Goal: Check status

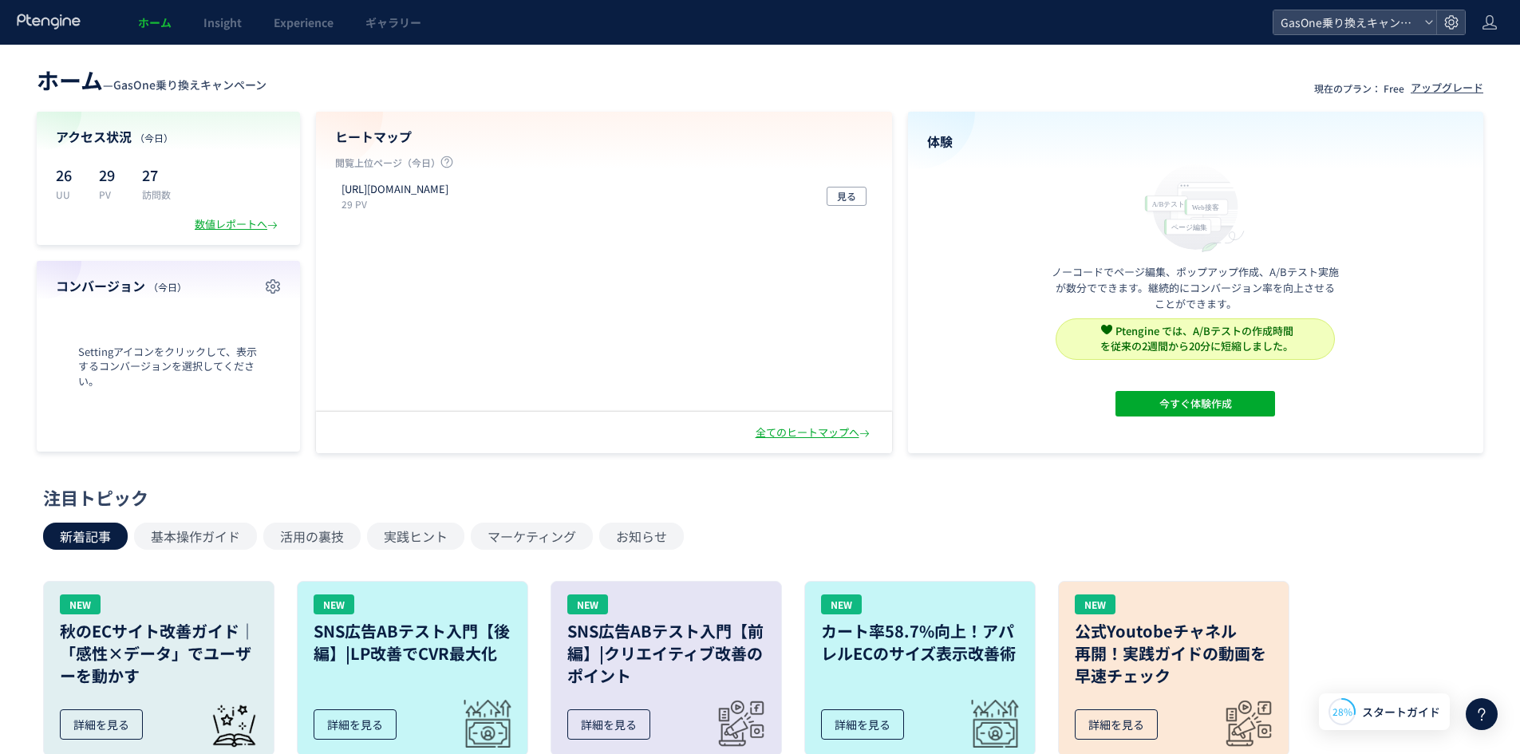
click at [151, 29] on span "ホーム" at bounding box center [155, 22] width 34 height 16
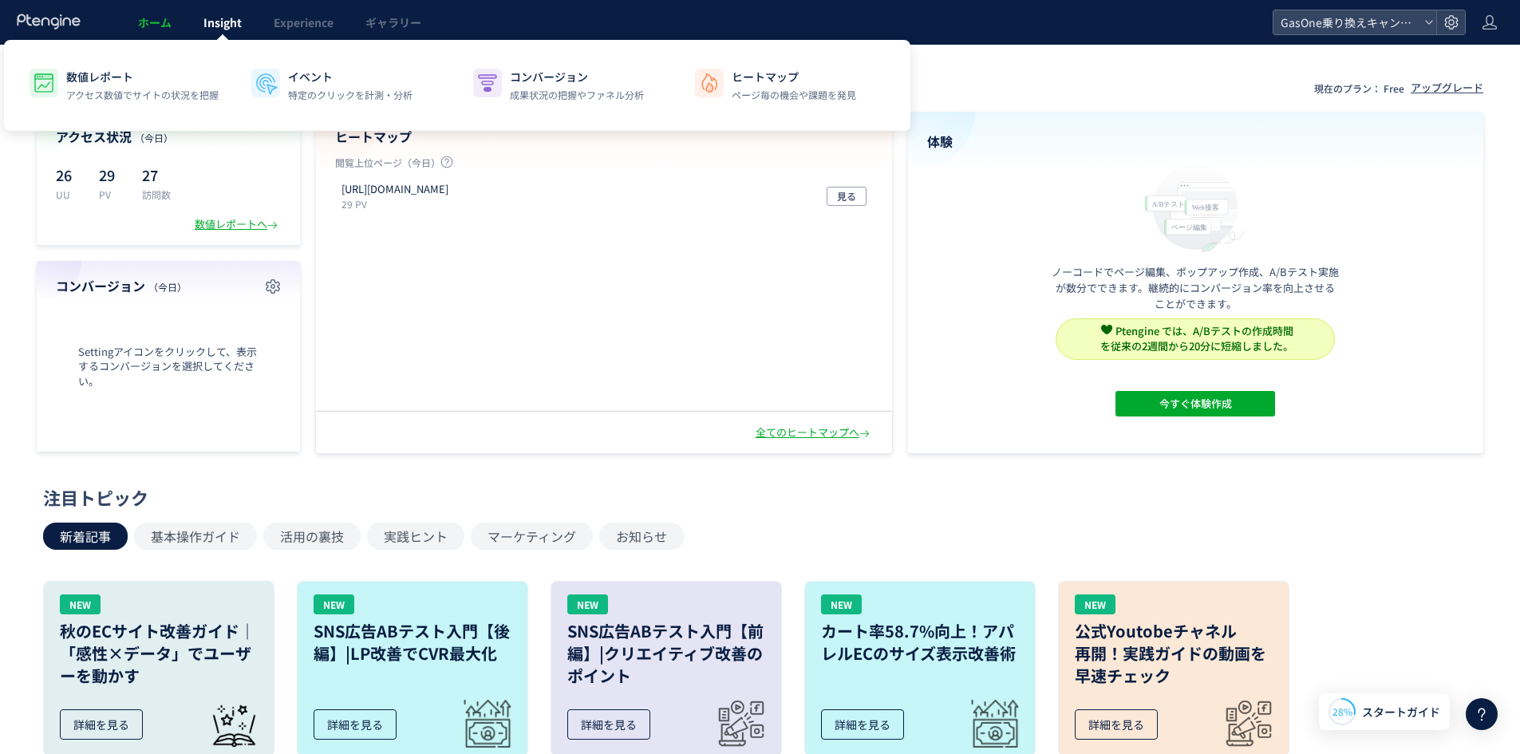
click at [224, 29] on span "Insight" at bounding box center [222, 22] width 38 height 16
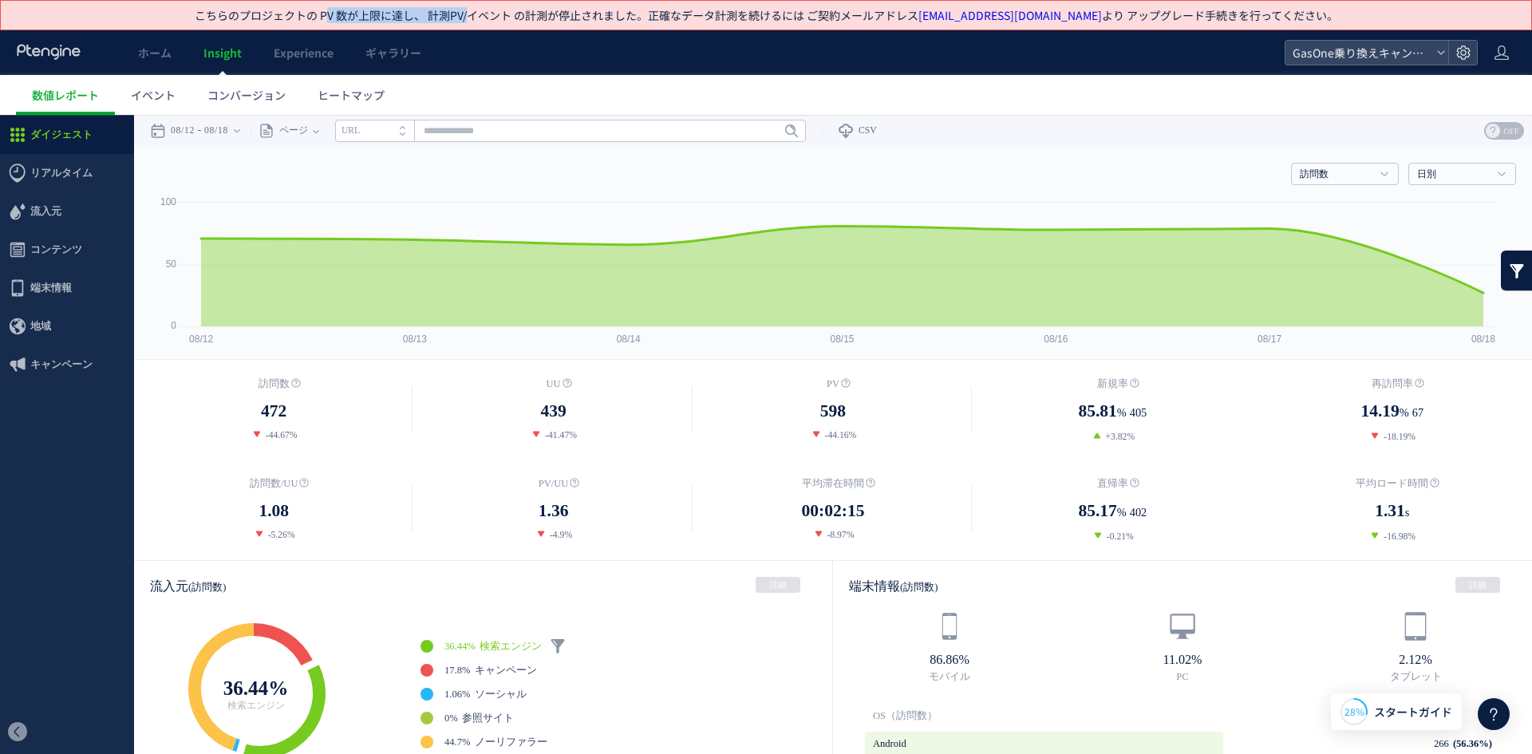
drag, startPoint x: 354, startPoint y: 15, endPoint x: 497, endPoint y: 14, distance: 142.9
click at [497, 14] on p "こちらのプロジェクトの PV 数が上限に達し、 計測PV/イベント の計測が停止されました。 正確なデータ計測を続けるには ご契約メールアドレス [EMAIL…" at bounding box center [767, 15] width 1144 height 16
copy p "V 数が上限に達し、 計測PV/"
